Goal: Task Accomplishment & Management: Manage account settings

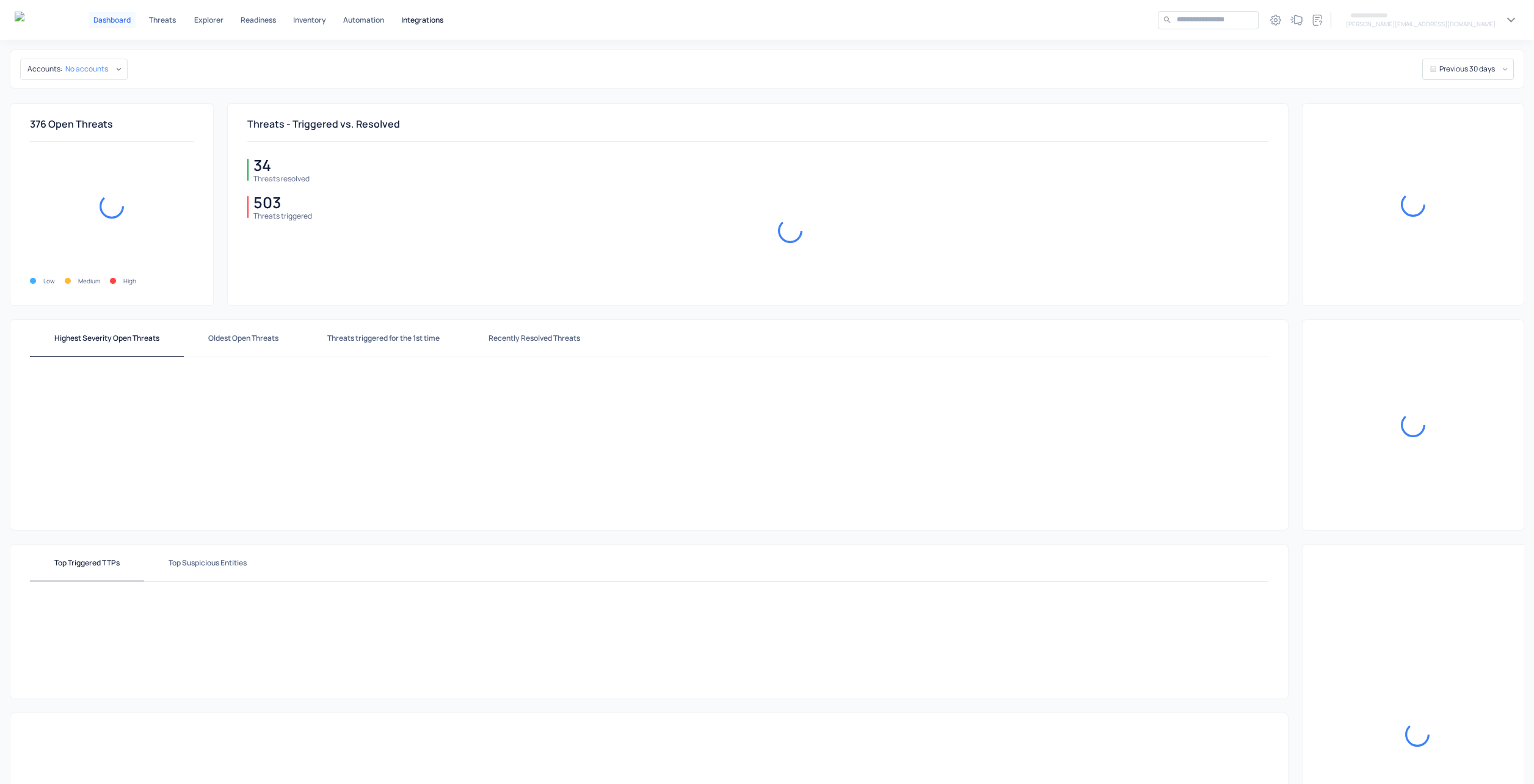
click at [411, 17] on p "Integrations" at bounding box center [422, 20] width 42 height 8
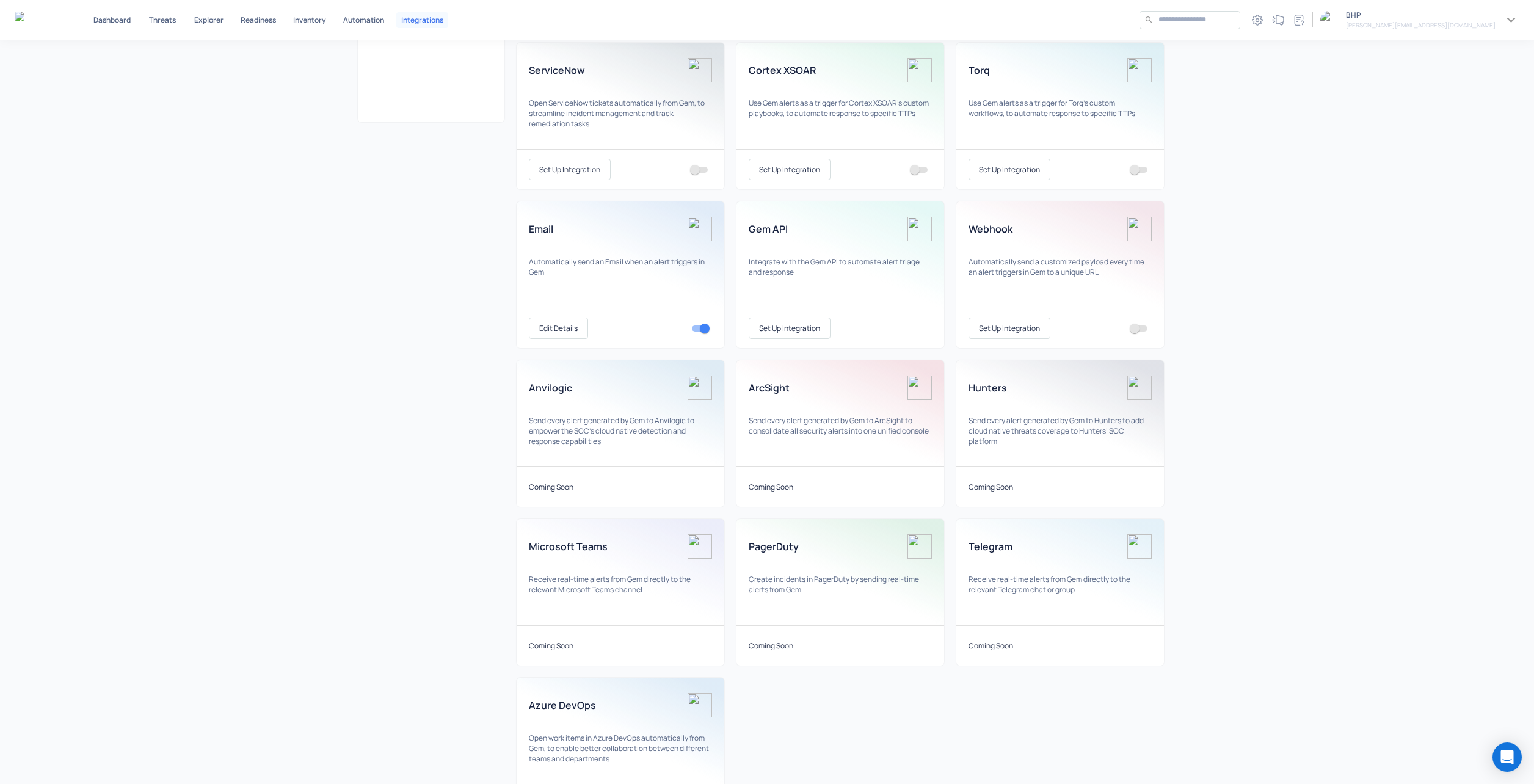
scroll to position [61, 0]
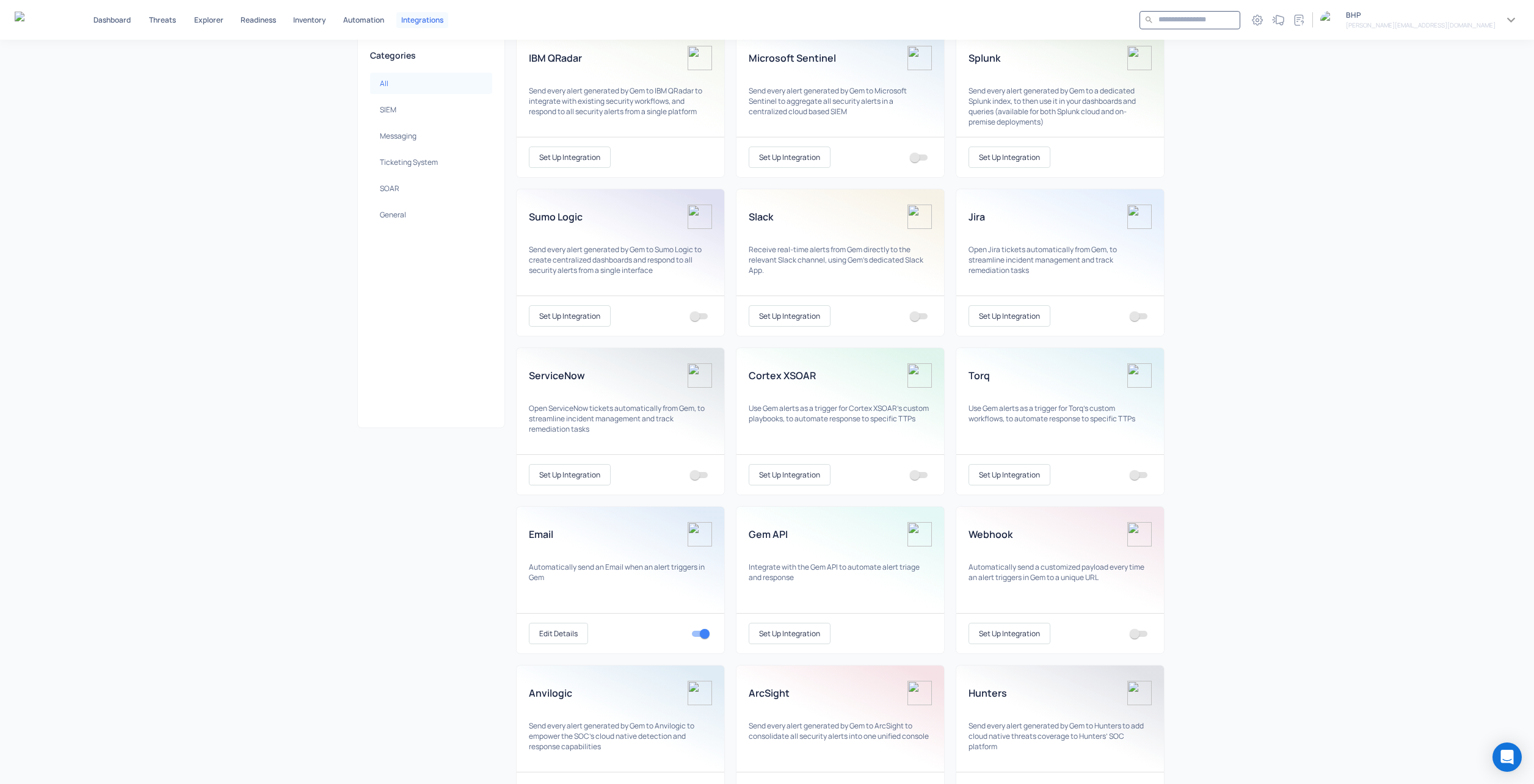
click at [1236, 25] on input "text" at bounding box center [1197, 19] width 77 height 10
type input "******"
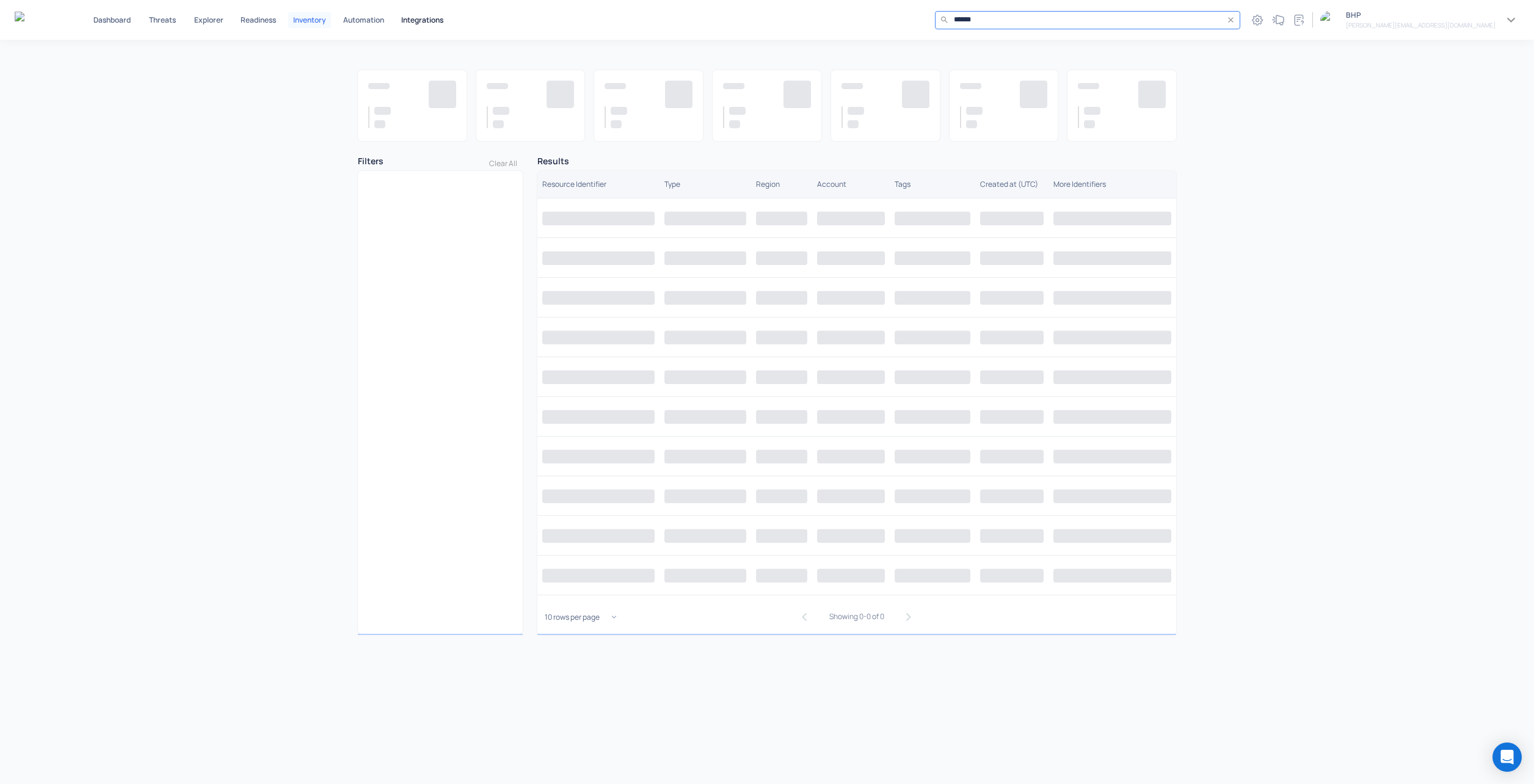
click at [434, 18] on p "Integrations" at bounding box center [422, 20] width 42 height 8
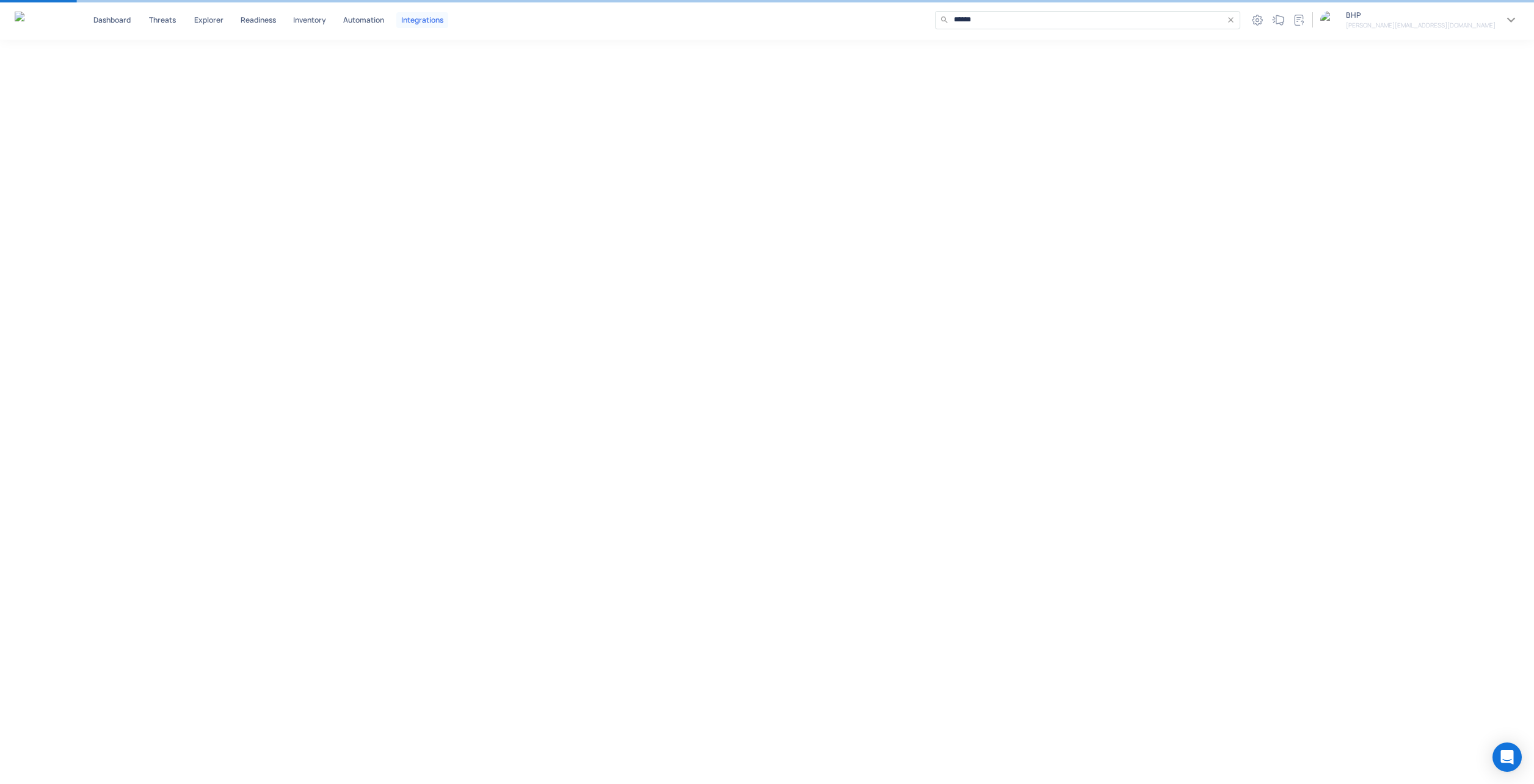
click at [434, 18] on p "Integrations" at bounding box center [422, 20] width 42 height 8
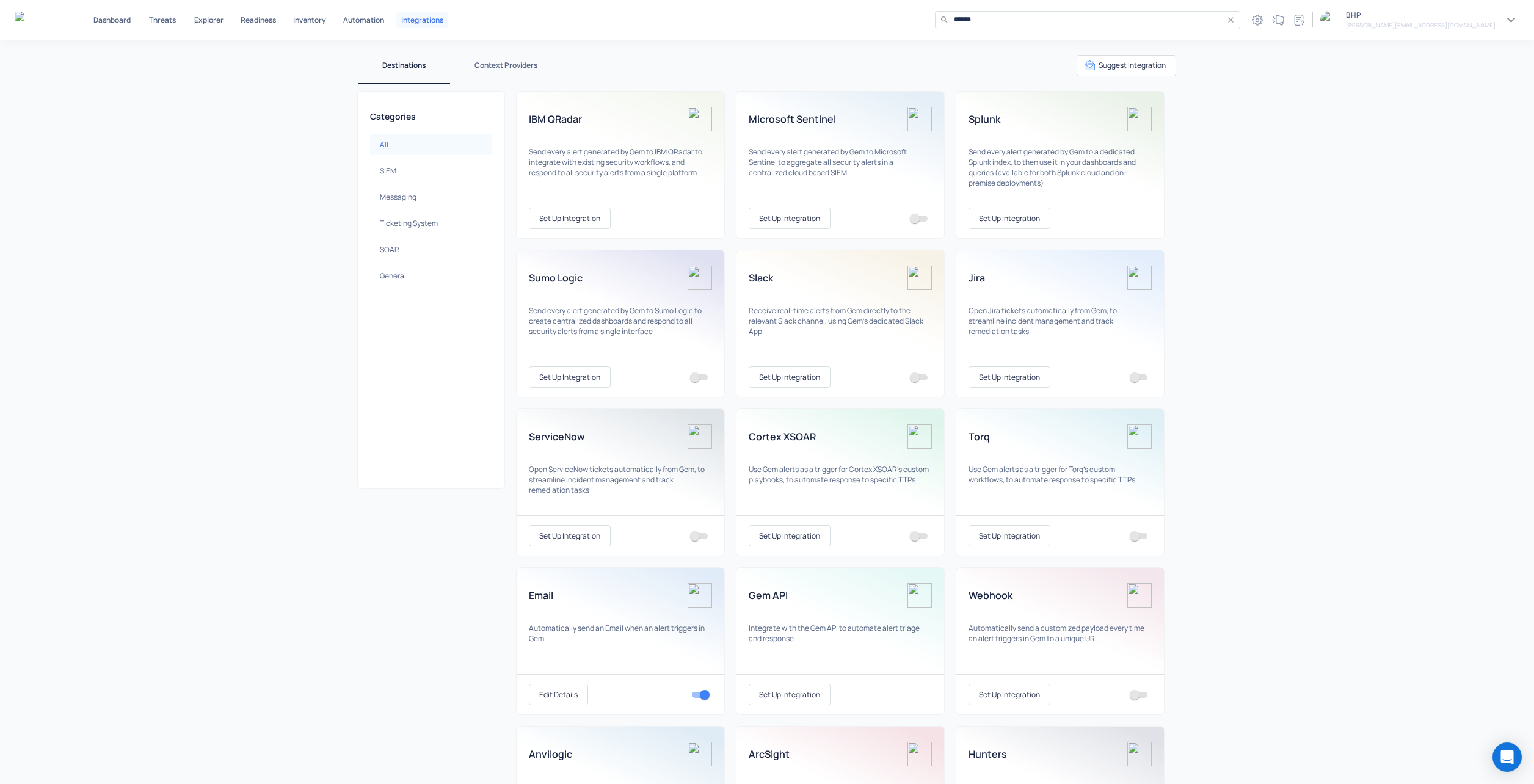
click at [511, 62] on button "Context Providers" at bounding box center [506, 65] width 112 height 37
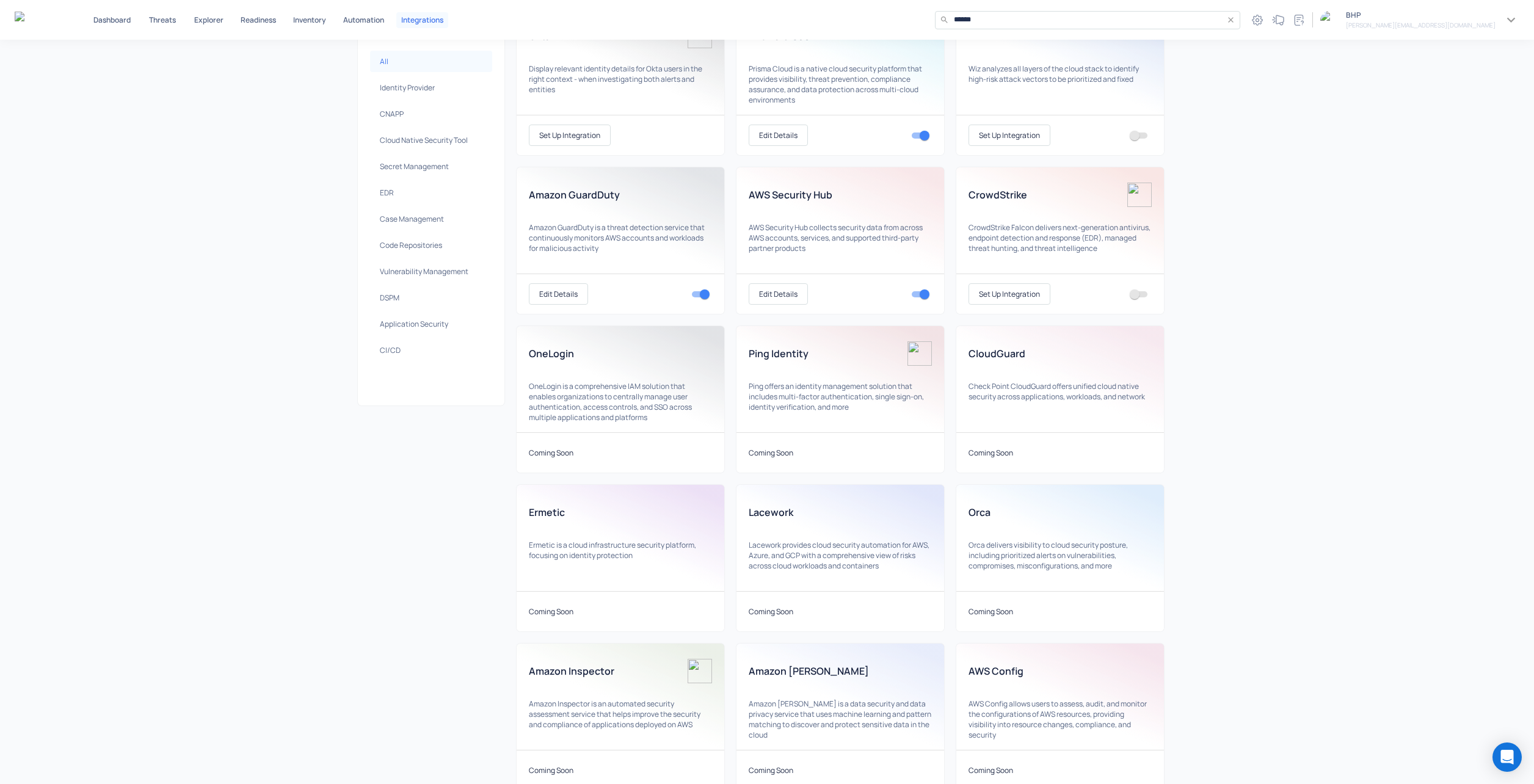
scroll to position [22, 0]
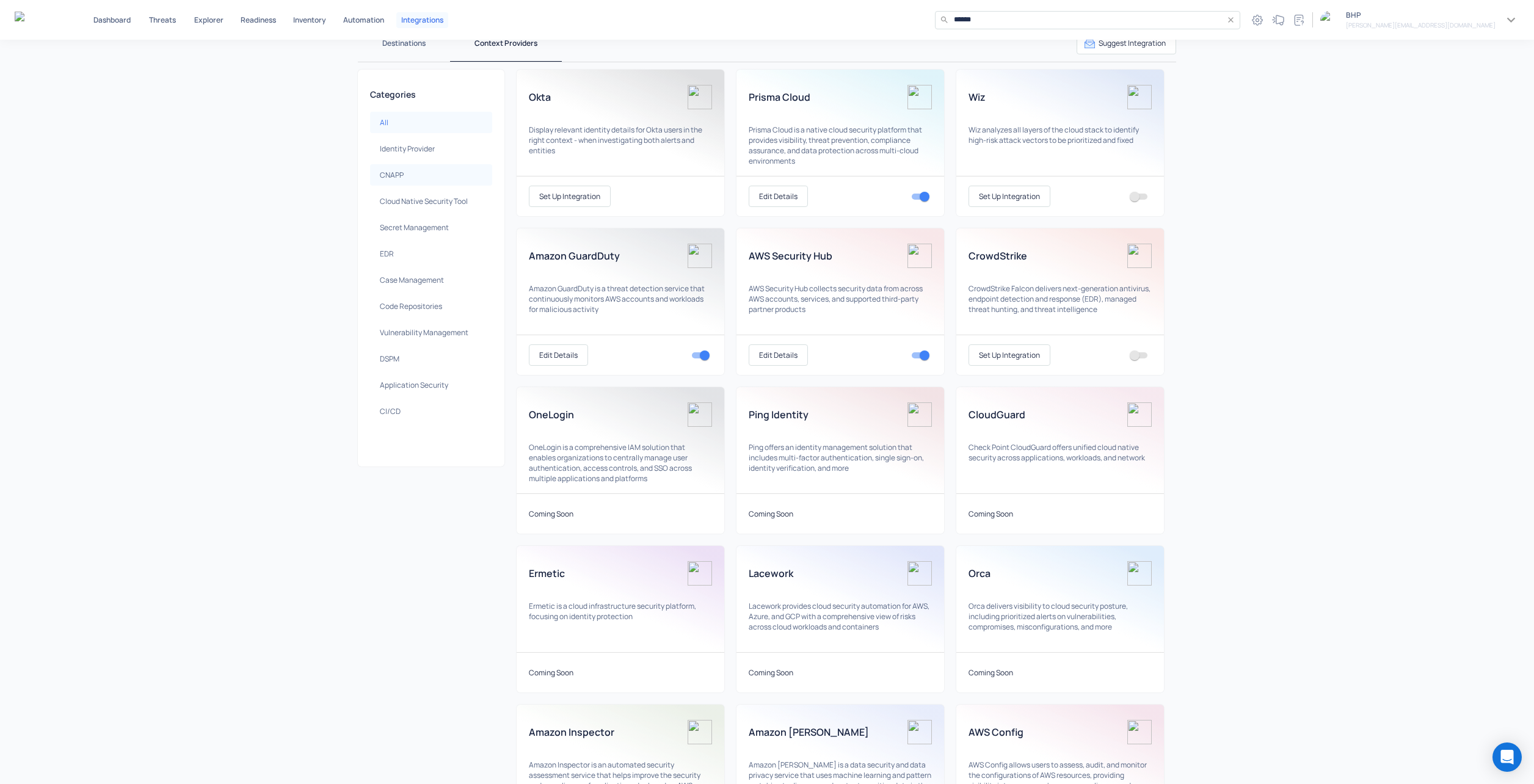
click at [392, 175] on p "CNAPP" at bounding box center [392, 175] width 24 height 10
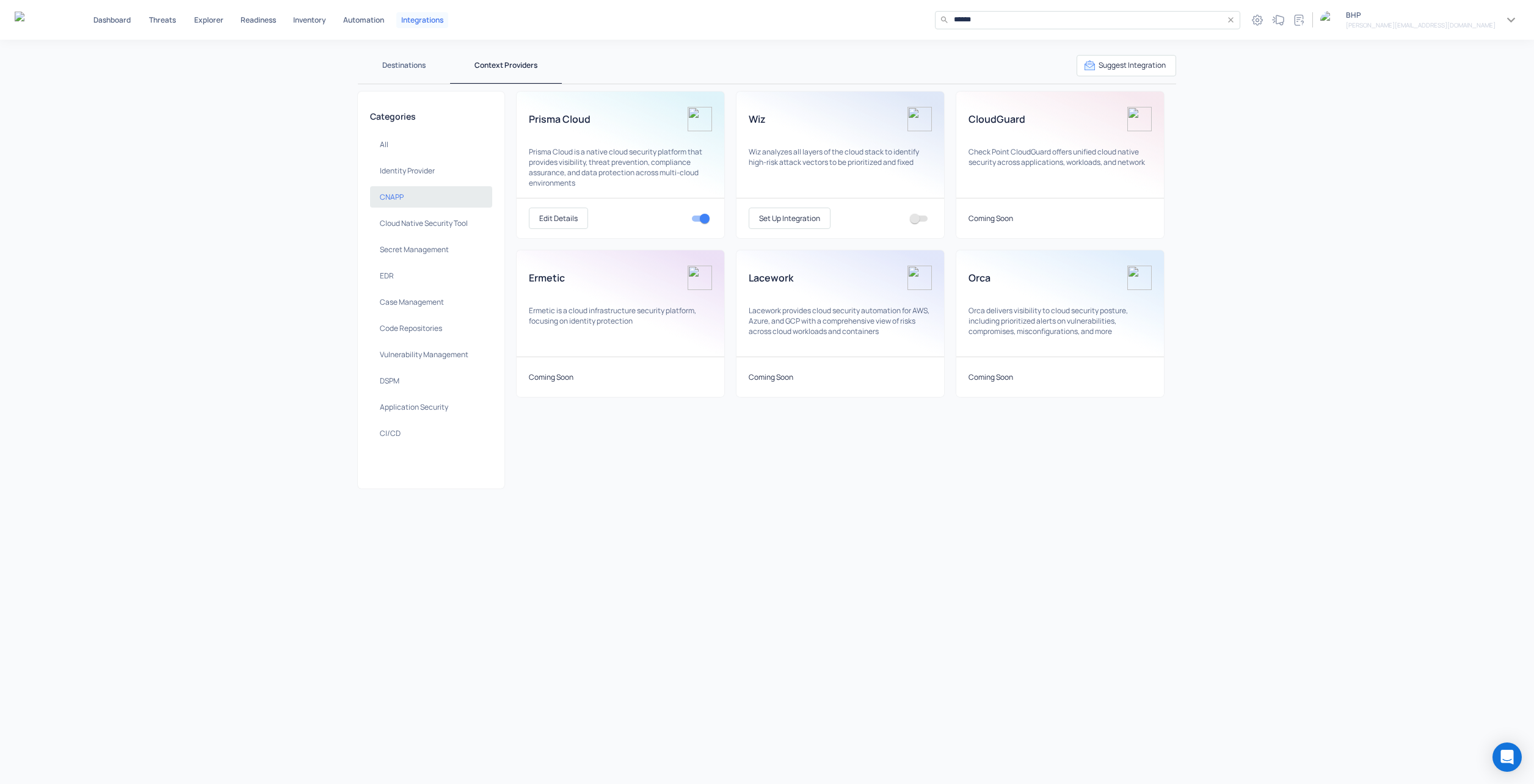
scroll to position [0, 0]
click at [553, 218] on button "Edit Details" at bounding box center [558, 218] width 59 height 22
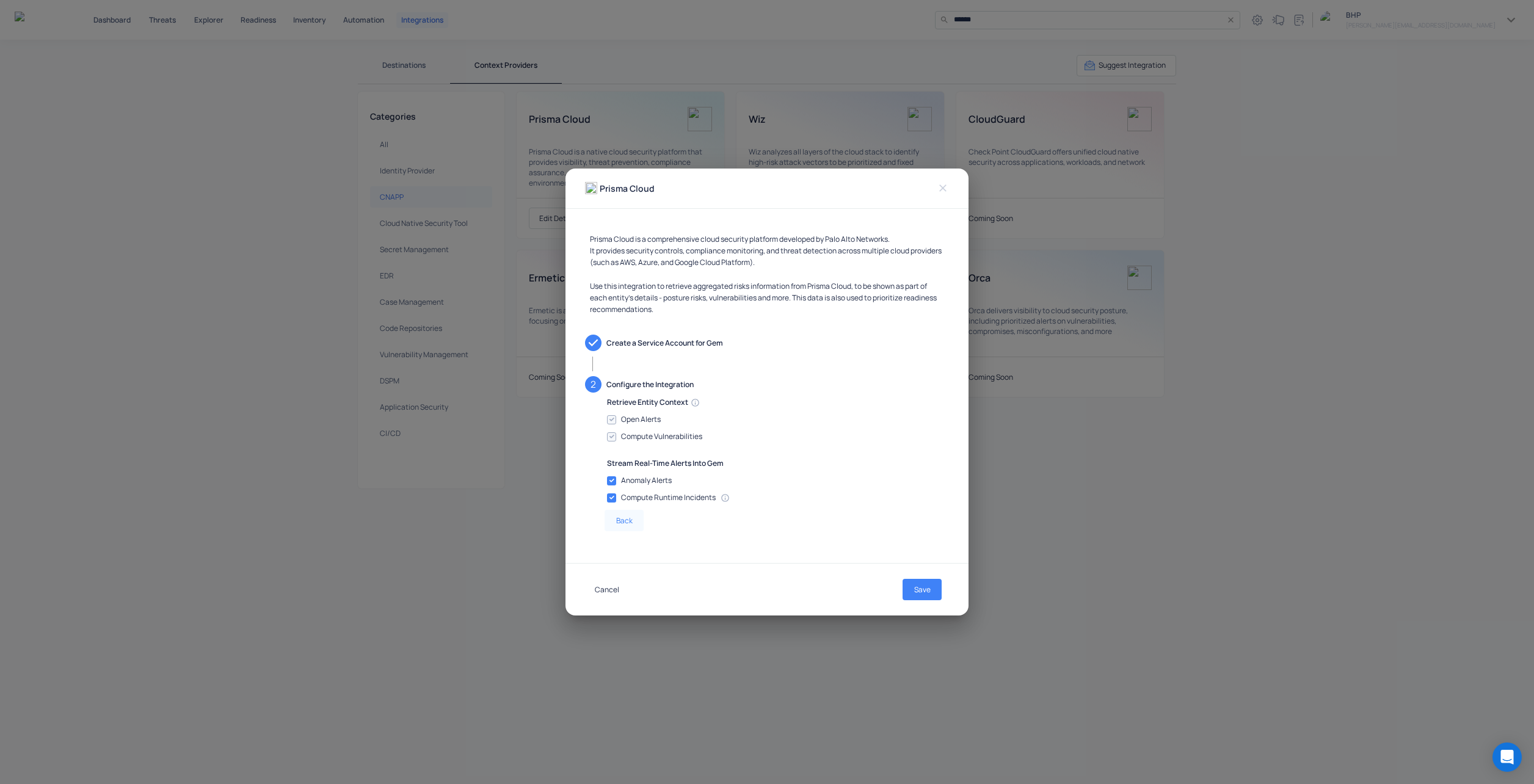
click at [608, 591] on button "Cancel" at bounding box center [606, 590] width 44 height 22
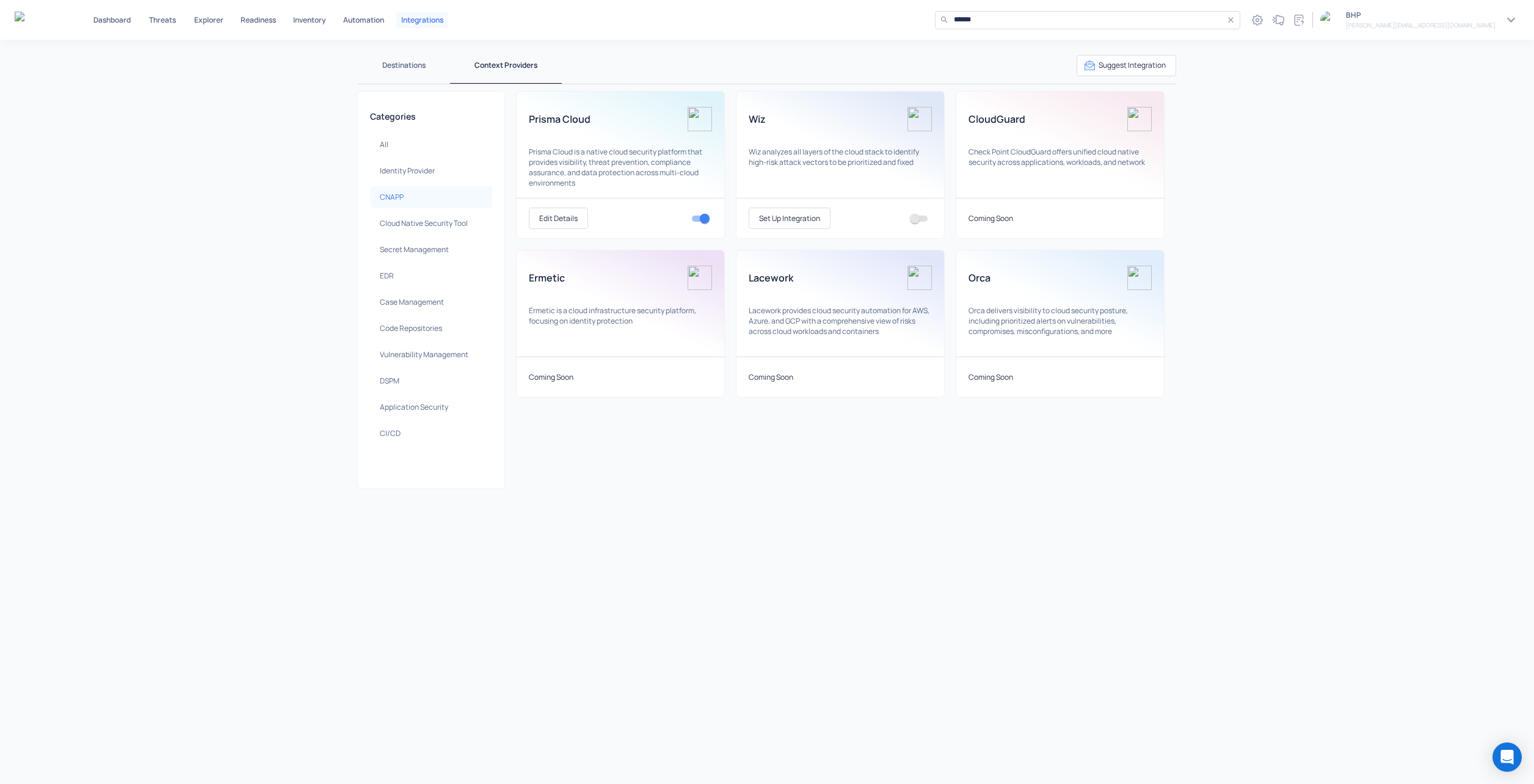
click at [982, 590] on div "Destinations Context Providers Suggest Integration Categories All Identity Prov…" at bounding box center [767, 411] width 1534 height 744
drag, startPoint x: 1037, startPoint y: 593, endPoint x: 1089, endPoint y: 606, distance: 53.6
click at [1036, 593] on div "Destinations Context Providers Suggest Integration Categories All Identity Prov…" at bounding box center [767, 411] width 1534 height 744
click at [565, 223] on button "Edit Details" at bounding box center [558, 218] width 59 height 22
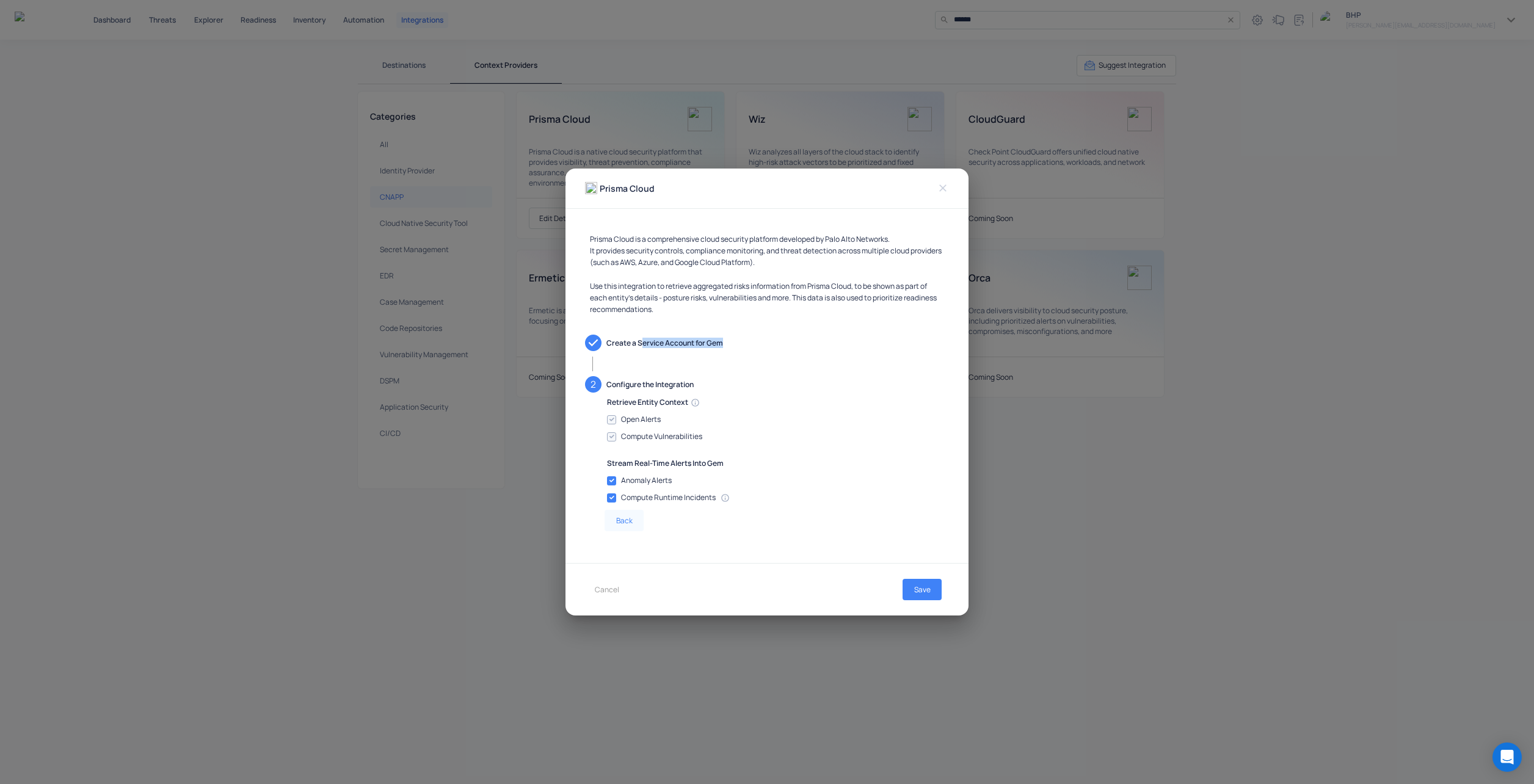
drag, startPoint x: 644, startPoint y: 342, endPoint x: 735, endPoint y: 343, distance: 91.0
click at [735, 343] on p "Create a Service Account for Gem" at bounding box center [778, 343] width 343 height 10
click at [726, 501] on icon at bounding box center [725, 497] width 8 height 8
click at [618, 522] on p "Back" at bounding box center [624, 520] width 17 height 10
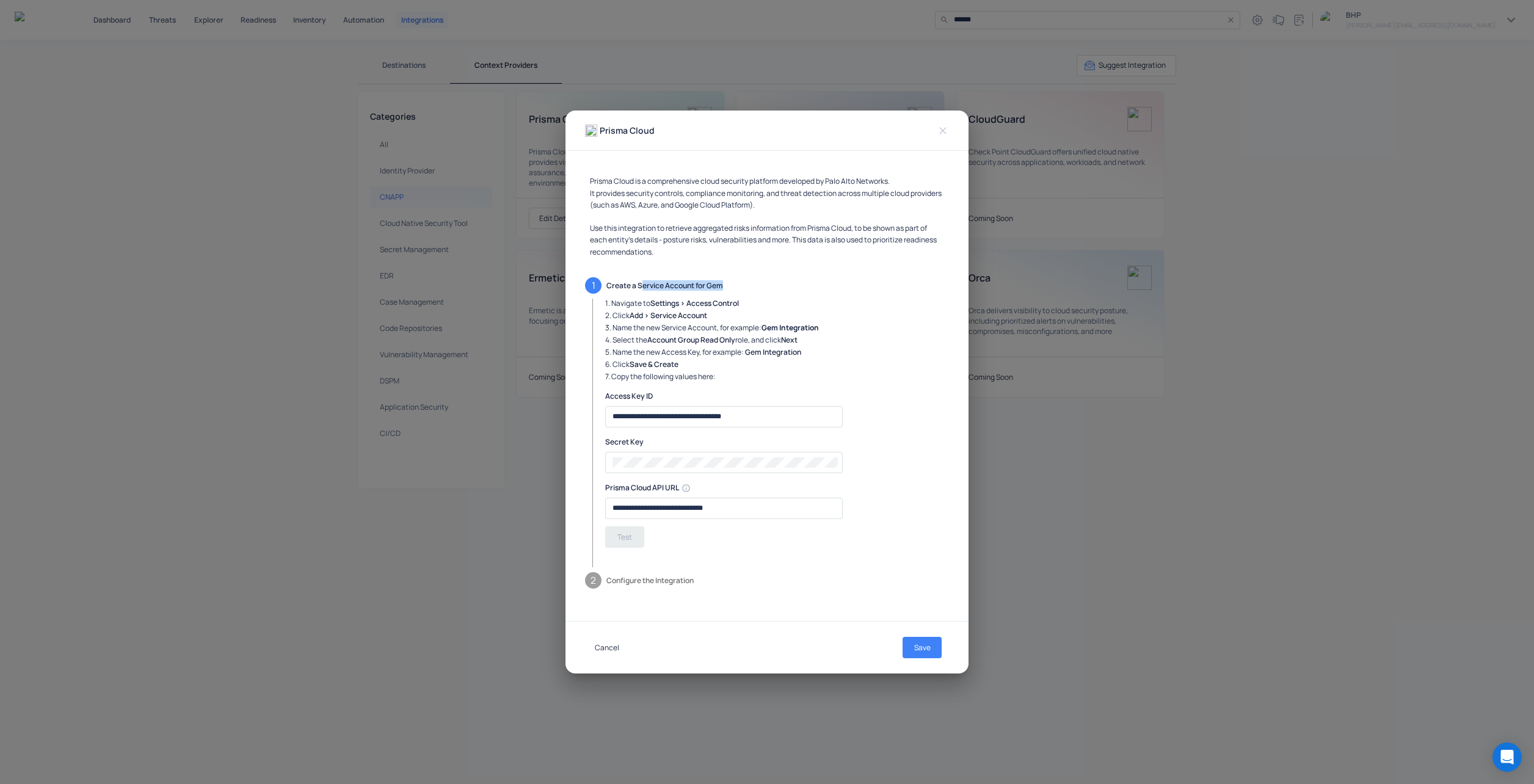
click at [608, 650] on button "Cancel" at bounding box center [606, 647] width 44 height 22
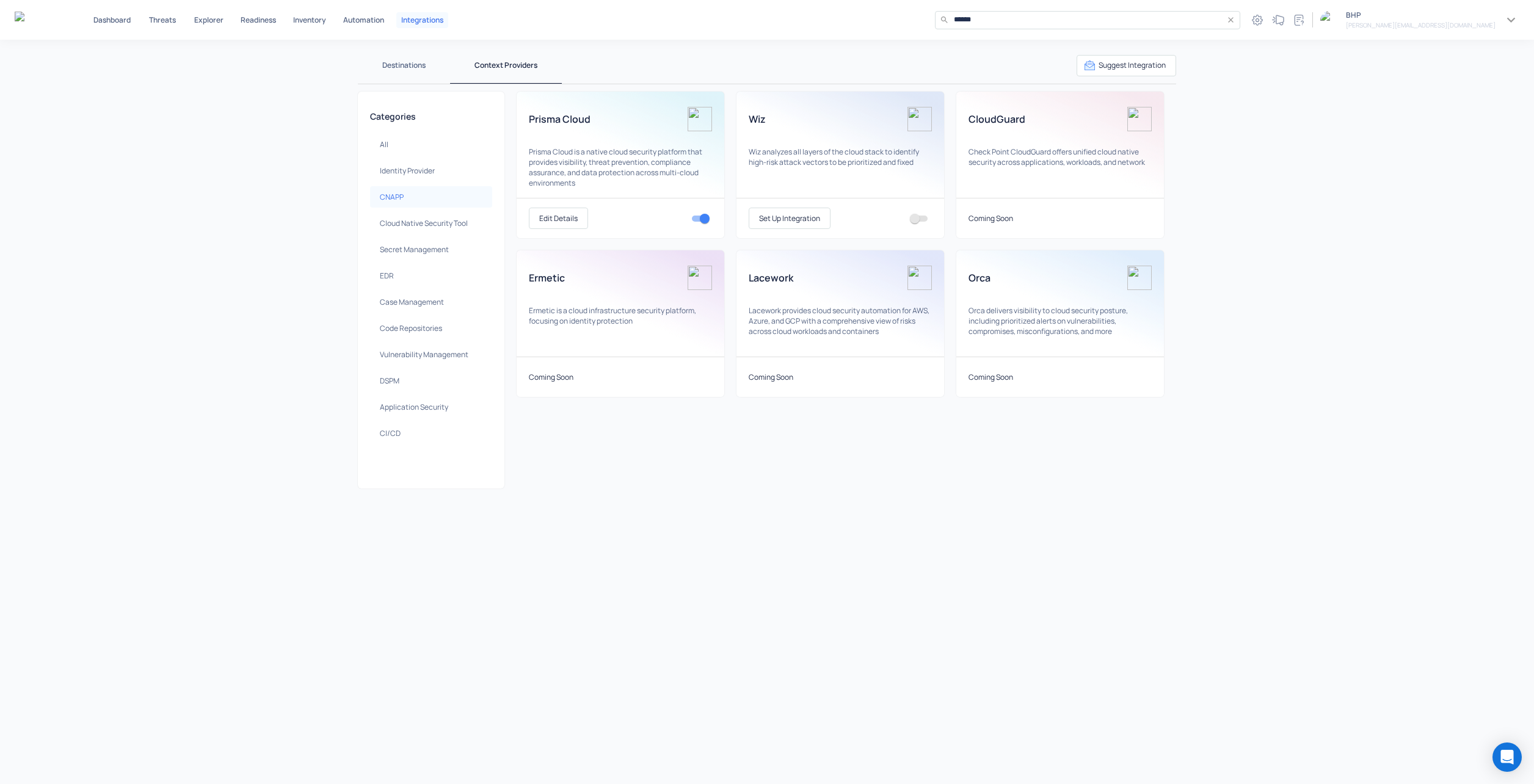
drag, startPoint x: 689, startPoint y: 670, endPoint x: 709, endPoint y: 663, distance: 21.2
click at [689, 670] on div "Destinations Context Providers Suggest Integration Categories All Identity Prov…" at bounding box center [767, 411] width 1534 height 744
click at [787, 554] on div "Destinations Context Providers Suggest Integration Categories All Identity Prov…" at bounding box center [767, 411] width 1534 height 744
click at [567, 214] on button "Edit Details" at bounding box center [558, 218] width 59 height 22
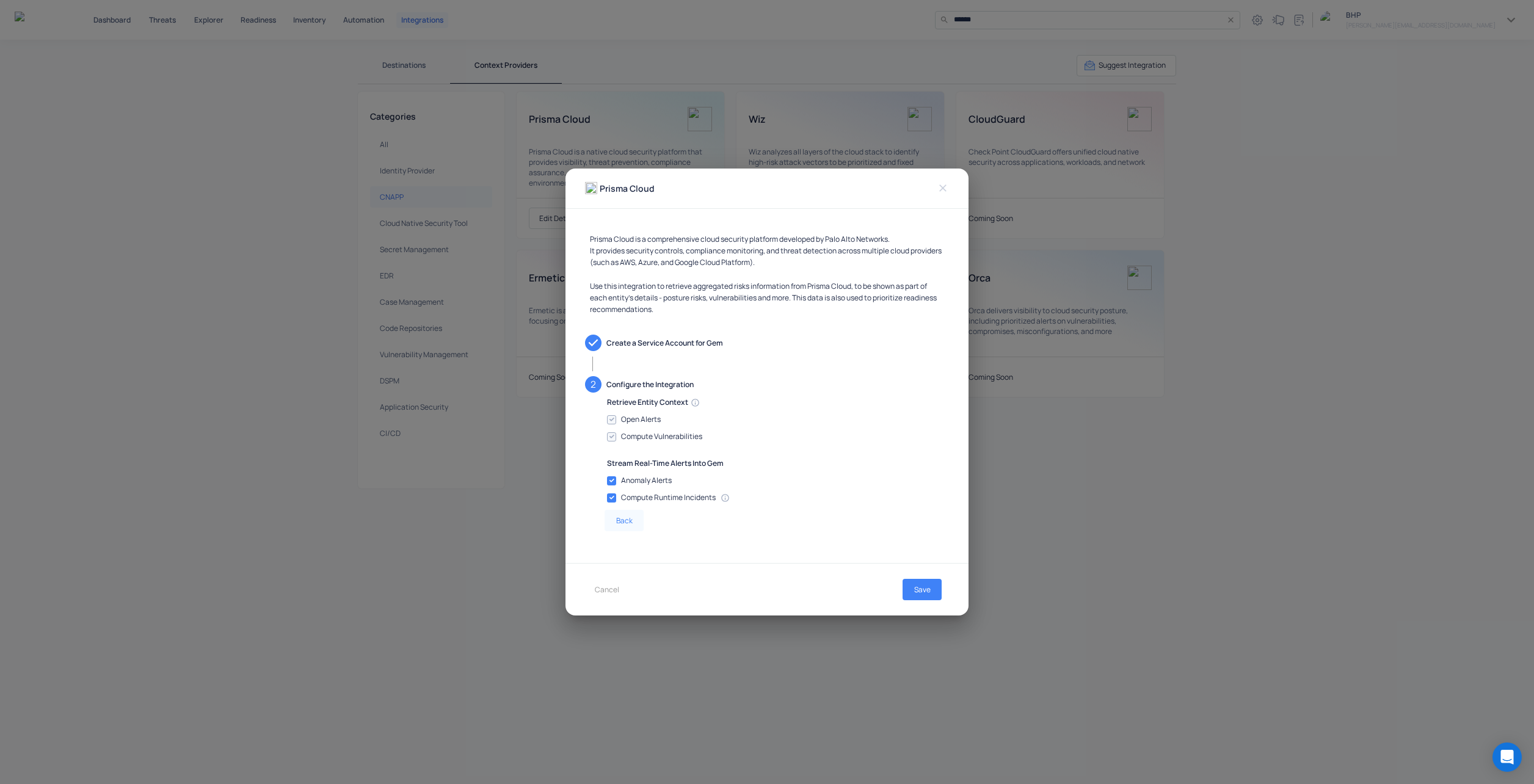
click at [594, 343] on icon at bounding box center [593, 343] width 17 height 17
click at [658, 338] on p "Create a Service Account for Gem" at bounding box center [778, 343] width 343 height 10
click at [669, 334] on span "Create a Service Account for Gem" at bounding box center [767, 343] width 364 height 26
click at [736, 583] on div "Cancel Save" at bounding box center [767, 590] width 364 height 22
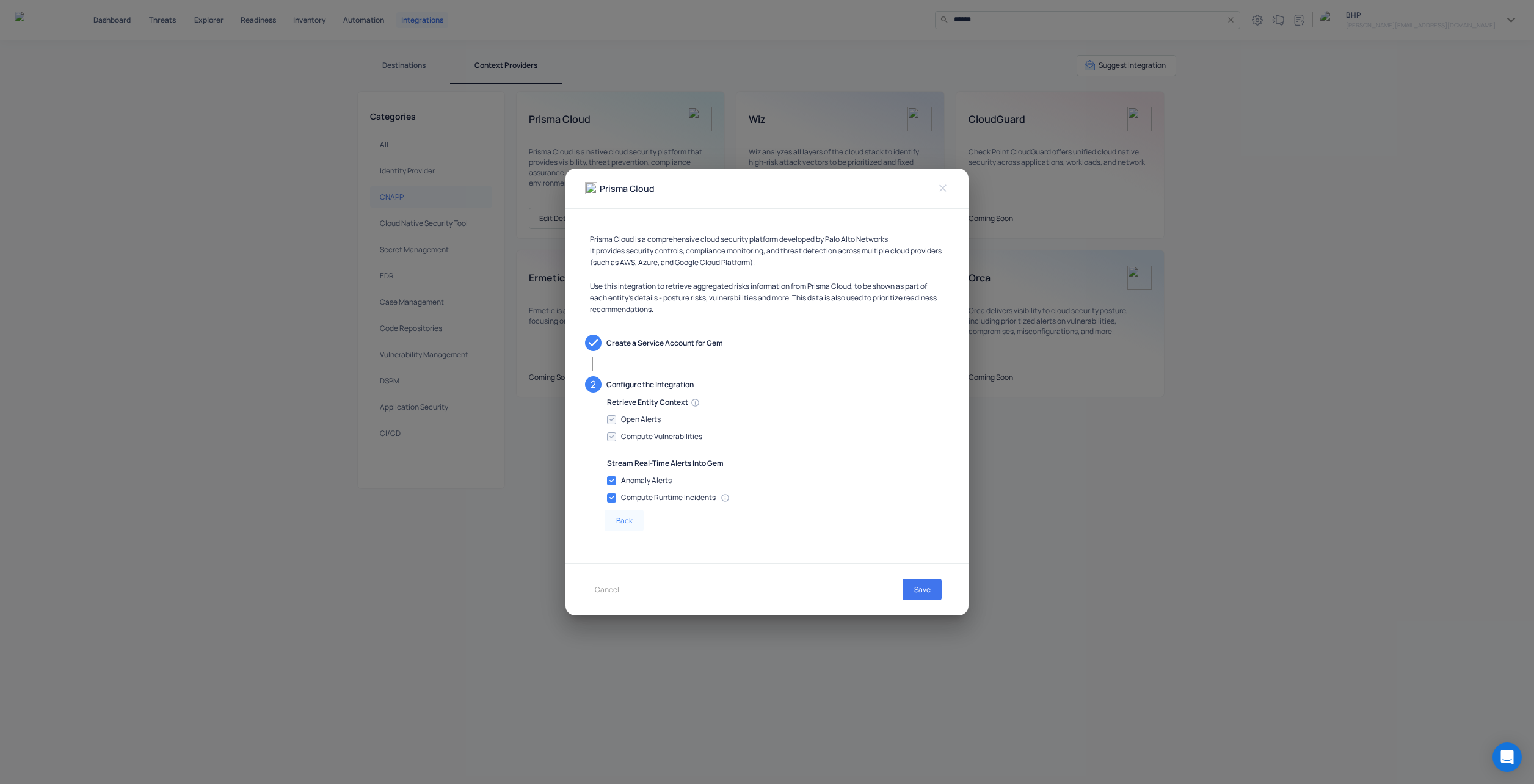
click at [926, 589] on button "Save" at bounding box center [922, 590] width 39 height 22
click at [625, 521] on p "Back" at bounding box center [624, 520] width 17 height 10
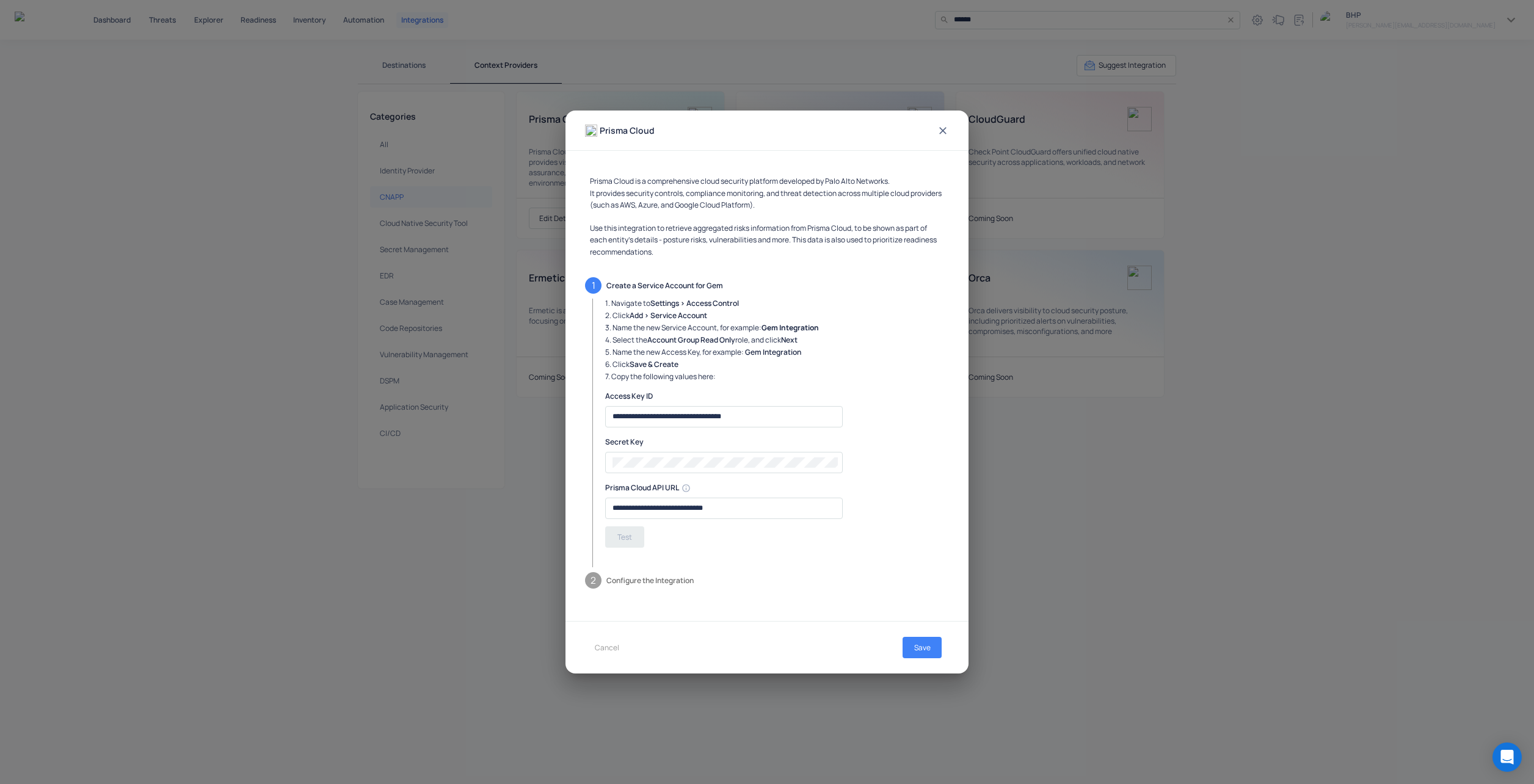
click at [939, 132] on icon at bounding box center [943, 131] width 12 height 12
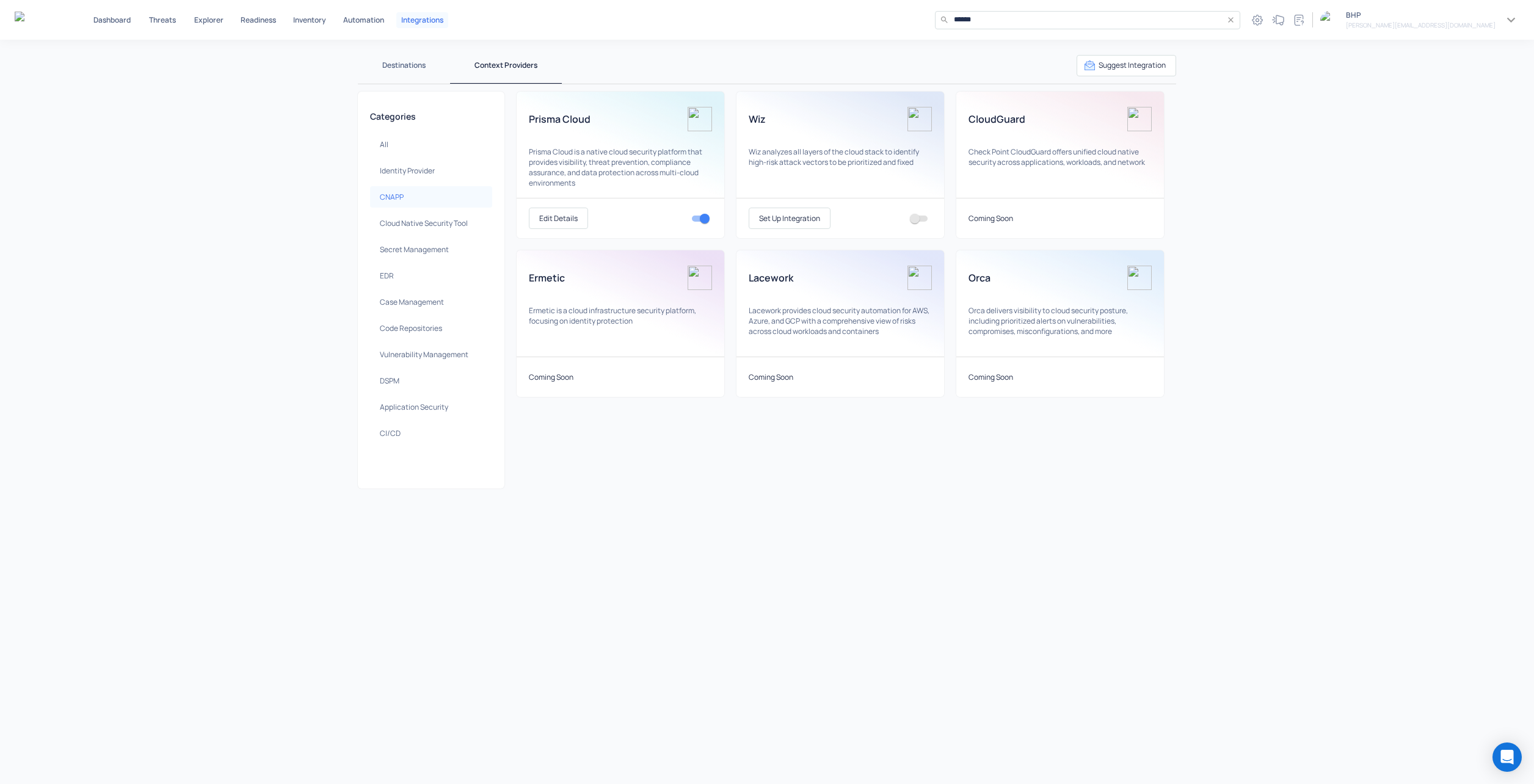
click at [1387, 284] on div "Destinations Context Providers Suggest Integration Categories All Identity Prov…" at bounding box center [767, 411] width 1534 height 744
